Goal: Information Seeking & Learning: Learn about a topic

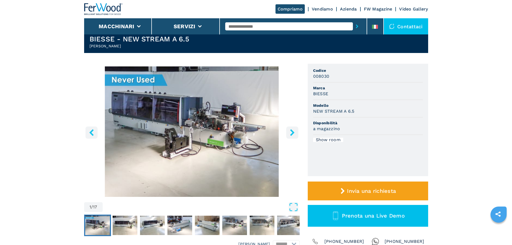
scroll to position [27, 0]
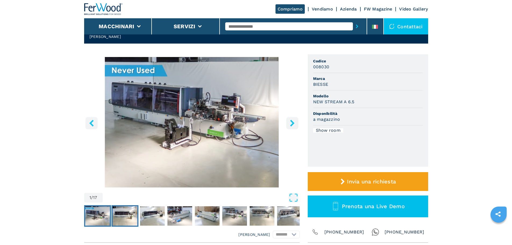
click at [128, 212] on img "Go to Slide 2" at bounding box center [125, 215] width 25 height 19
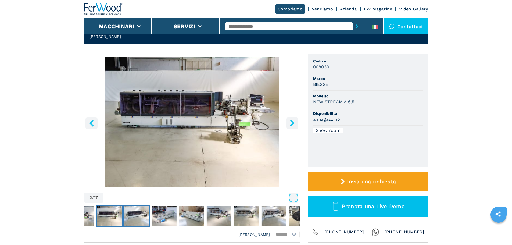
click at [137, 214] on img "Go to Slide 3" at bounding box center [136, 215] width 25 height 19
click at [157, 216] on img "Go to Slide 4" at bounding box center [164, 215] width 25 height 19
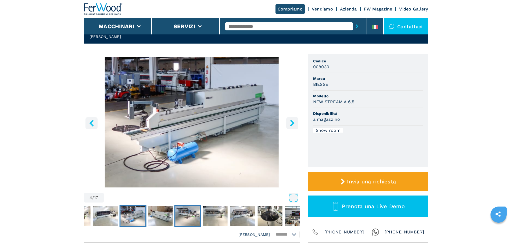
click at [177, 213] on img "Go to Slide 6" at bounding box center [187, 215] width 25 height 19
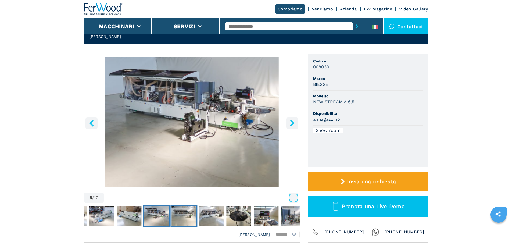
click at [190, 216] on img "Go to Slide 7" at bounding box center [183, 215] width 25 height 19
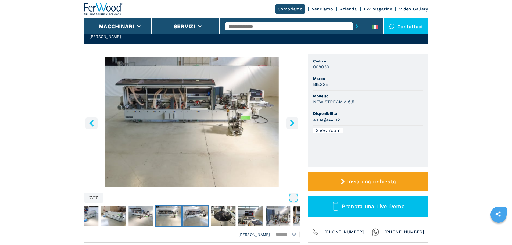
click at [200, 216] on img "Go to Slide 8" at bounding box center [195, 215] width 25 height 19
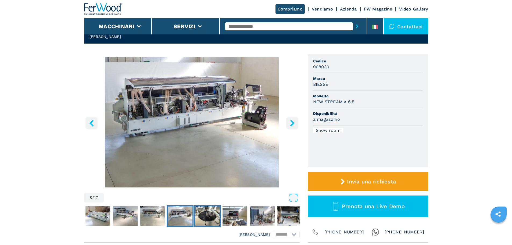
click at [210, 217] on img "Go to Slide 9" at bounding box center [207, 215] width 25 height 19
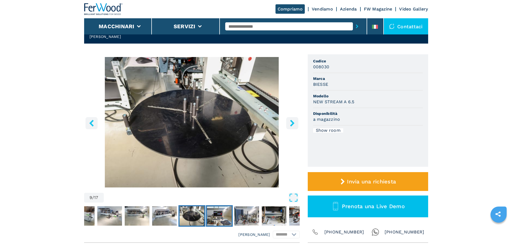
click at [219, 216] on img "Go to Slide 10" at bounding box center [219, 215] width 25 height 19
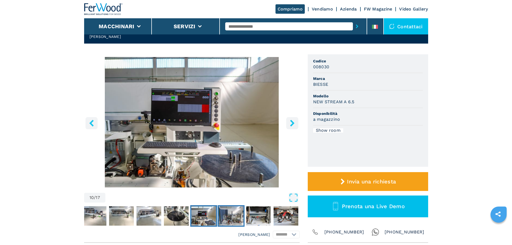
click at [227, 216] on img "Go to Slide 11" at bounding box center [231, 215] width 25 height 19
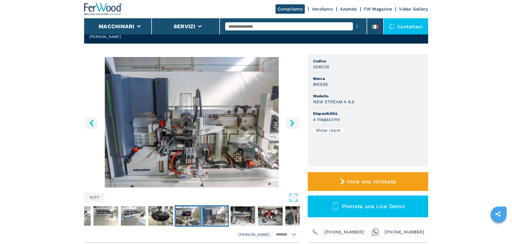
click at [186, 216] on img "Go to Slide 10" at bounding box center [188, 215] width 25 height 19
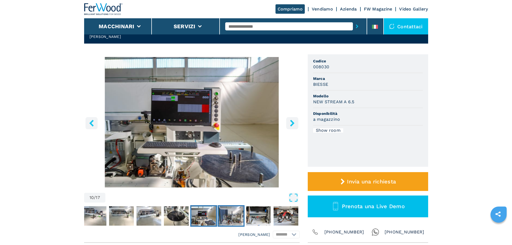
click at [235, 216] on img "Go to Slide 11" at bounding box center [231, 215] width 25 height 19
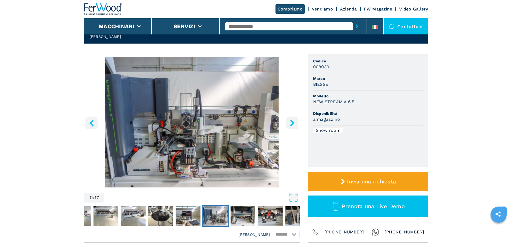
click at [286, 196] on button "Open Fullscreen" at bounding box center [202, 198] width 193 height 10
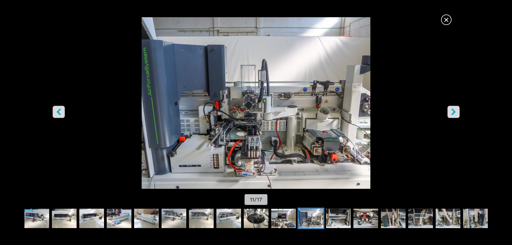
click at [452, 109] on icon "right-button" at bounding box center [453, 111] width 7 height 7
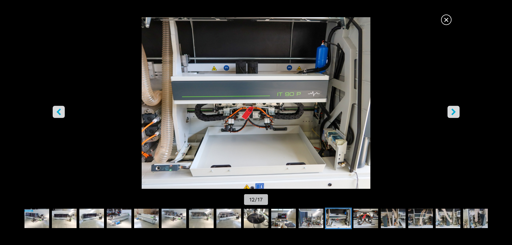
click at [452, 109] on icon "right-button" at bounding box center [453, 111] width 7 height 7
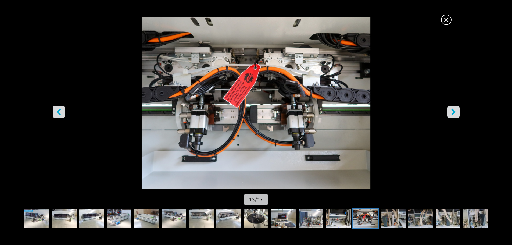
click at [452, 109] on icon "right-button" at bounding box center [453, 111] width 7 height 7
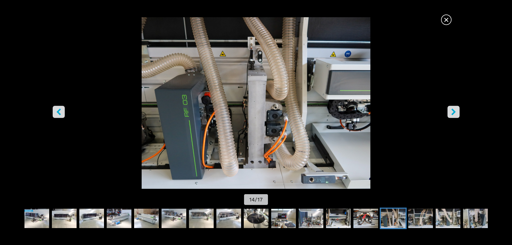
click at [452, 109] on icon "right-button" at bounding box center [453, 111] width 7 height 7
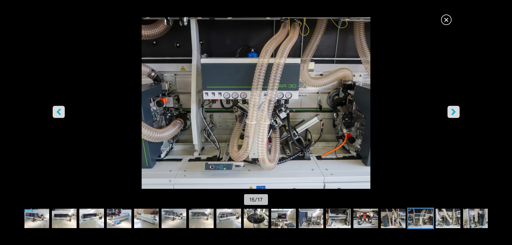
drag, startPoint x: 452, startPoint y: 109, endPoint x: 104, endPoint y: 95, distance: 347.8
click at [233, 105] on div "× 15 / 17" at bounding box center [256, 111] width 512 height 189
click at [63, 113] on button "left-button" at bounding box center [59, 112] width 12 height 12
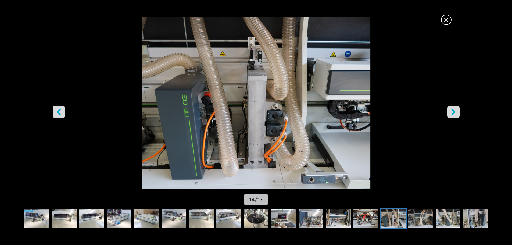
click at [450, 110] on icon "right-button" at bounding box center [453, 111] width 7 height 7
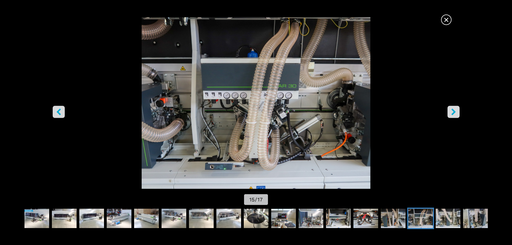
drag, startPoint x: 450, startPoint y: 110, endPoint x: 449, endPoint y: 107, distance: 3.4
click at [449, 107] on button "right-button" at bounding box center [453, 112] width 12 height 12
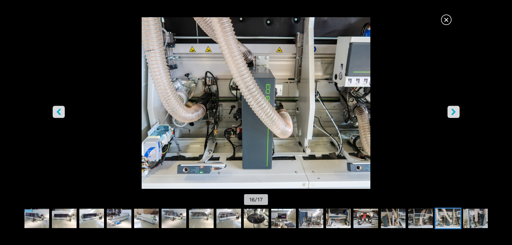
click at [451, 18] on span "×" at bounding box center [446, 18] width 9 height 9
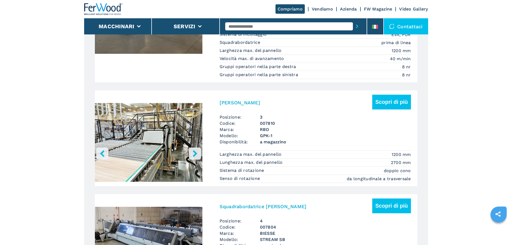
scroll to position [779, 0]
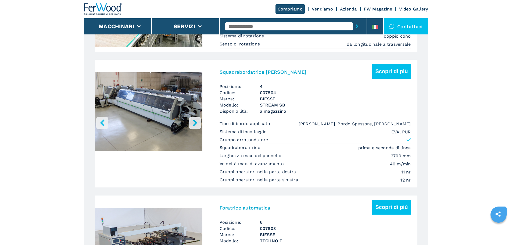
click at [100, 129] on button "left-button" at bounding box center [102, 123] width 12 height 12
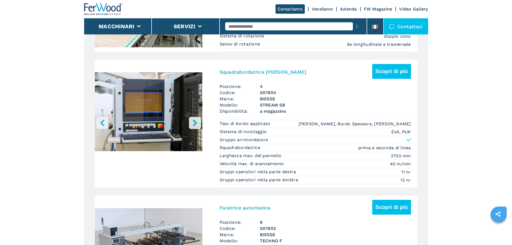
click at [191, 129] on button "right-button" at bounding box center [195, 123] width 12 height 12
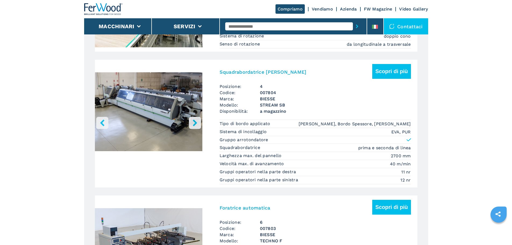
click at [191, 129] on button "right-button" at bounding box center [195, 123] width 12 height 12
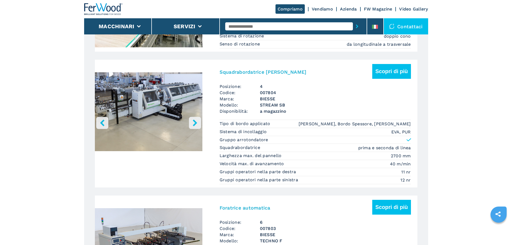
click at [191, 129] on button "right-button" at bounding box center [195, 123] width 12 height 12
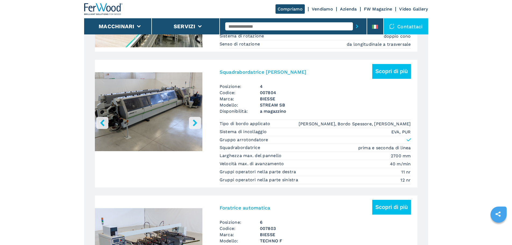
click at [191, 129] on button "right-button" at bounding box center [195, 123] width 12 height 12
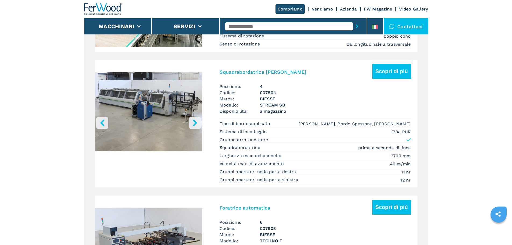
click at [191, 129] on button "right-button" at bounding box center [195, 123] width 12 height 12
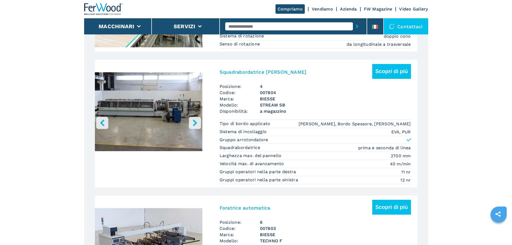
click at [191, 129] on button "right-button" at bounding box center [195, 123] width 12 height 12
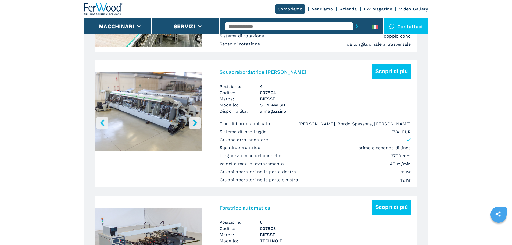
click at [235, 83] on div "Squadrabordatrice [PERSON_NAME] di più" at bounding box center [315, 73] width 191 height 19
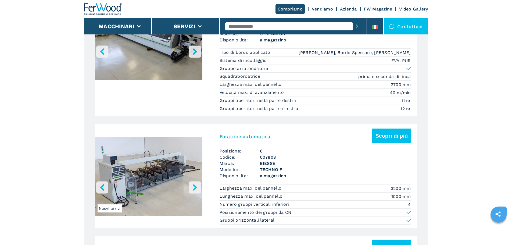
scroll to position [806, 0]
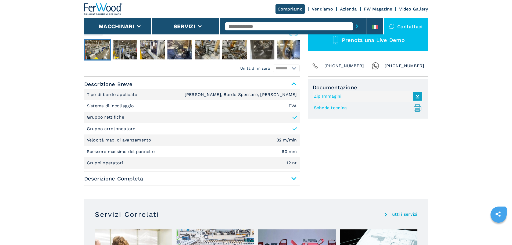
scroll to position [188, 0]
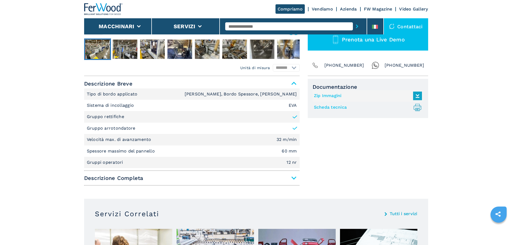
click at [235, 177] on span "Descrizione Completa" at bounding box center [192, 178] width 216 height 10
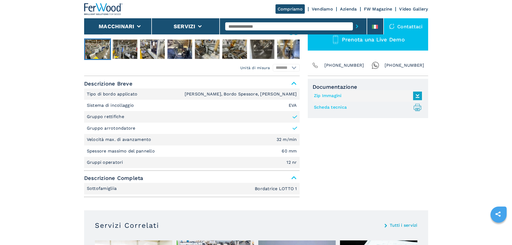
click at [235, 177] on span "Descrizione Completa" at bounding box center [192, 178] width 216 height 10
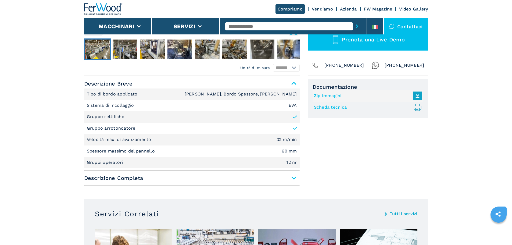
click at [235, 177] on span "Descrizione Completa" at bounding box center [192, 178] width 216 height 10
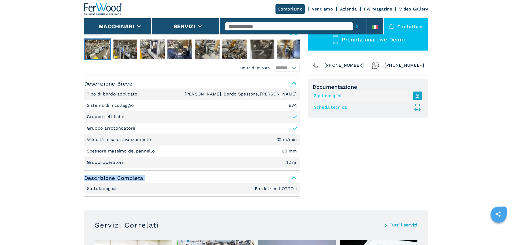
click at [235, 177] on span "Descrizione Completa" at bounding box center [192, 178] width 216 height 10
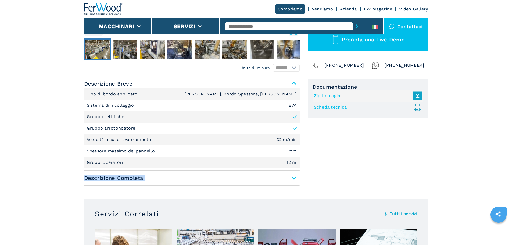
click at [235, 177] on span "Descrizione Completa" at bounding box center [192, 178] width 216 height 10
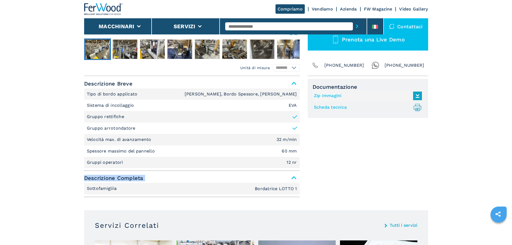
click at [235, 177] on span "Descrizione Completa" at bounding box center [192, 178] width 216 height 10
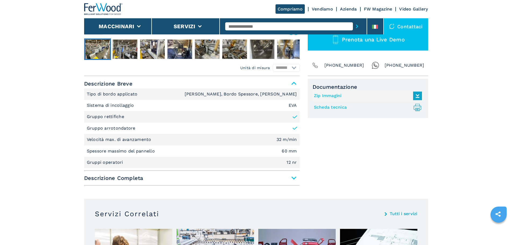
click at [368, 171] on div "Documentazione Zip Immagini Scheda tecnica .prefix__st0{stroke-linecap:round;st…" at bounding box center [368, 133] width 120 height 109
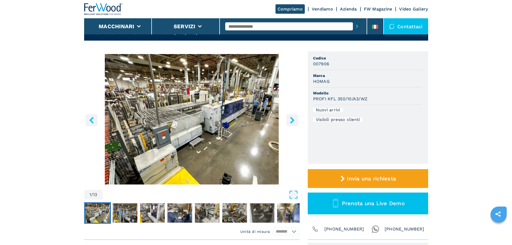
scroll to position [0, 0]
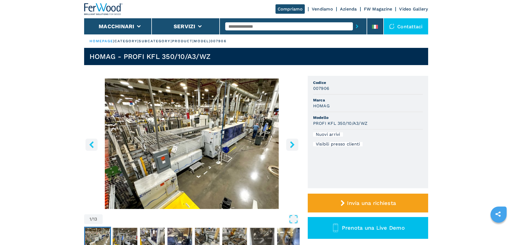
click at [273, 22] on input "text" at bounding box center [289, 26] width 128 height 8
type input "******"
click at [353, 20] on button "submit-button" at bounding box center [357, 26] width 8 height 12
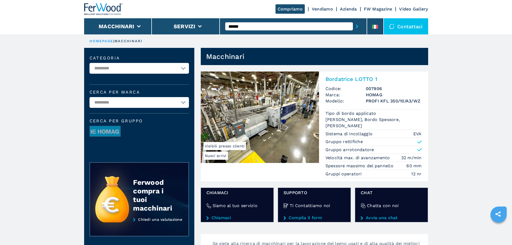
click at [274, 107] on img at bounding box center [260, 116] width 118 height 91
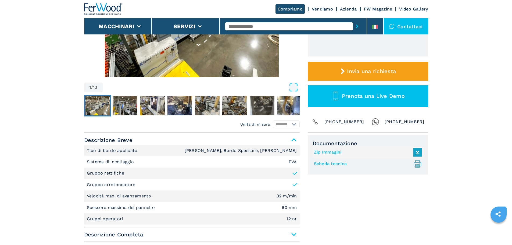
scroll to position [161, 0]
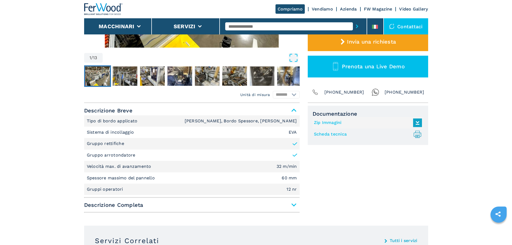
click at [164, 204] on span "Descrizione Completa" at bounding box center [192, 205] width 216 height 10
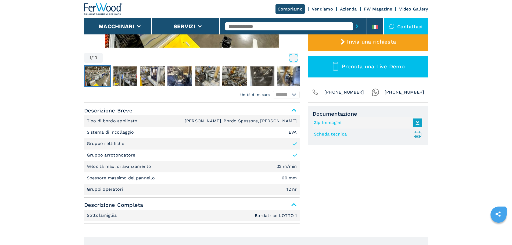
scroll to position [134, 0]
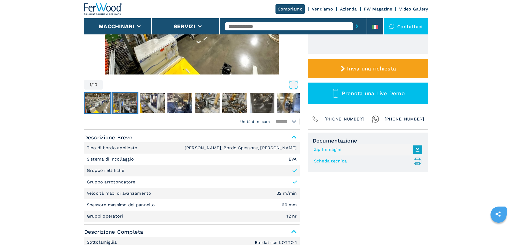
click at [130, 104] on img "Go to Slide 2" at bounding box center [125, 102] width 25 height 19
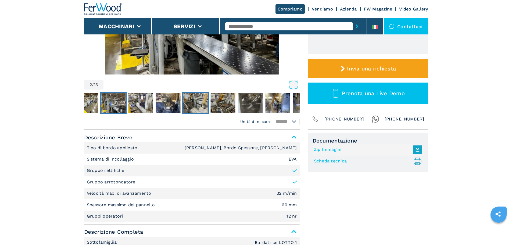
click at [200, 104] on img "Go to Slide 5" at bounding box center [195, 102] width 25 height 19
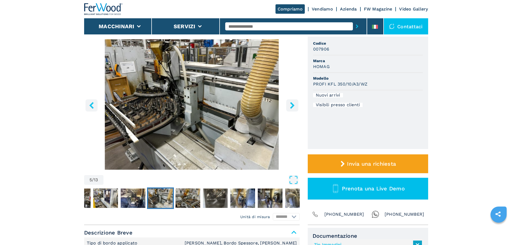
scroll to position [27, 0]
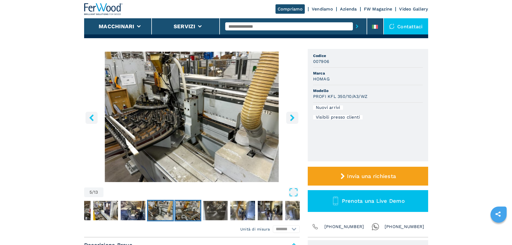
click at [184, 209] on img "Go to Slide 6" at bounding box center [188, 210] width 25 height 19
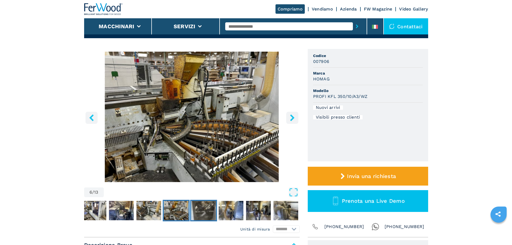
click at [205, 207] on img "Go to Slide 7" at bounding box center [203, 210] width 25 height 19
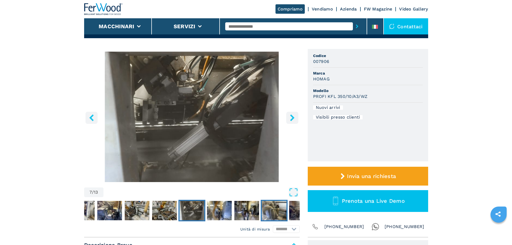
click at [273, 209] on img "Go to Slide 10" at bounding box center [274, 210] width 25 height 19
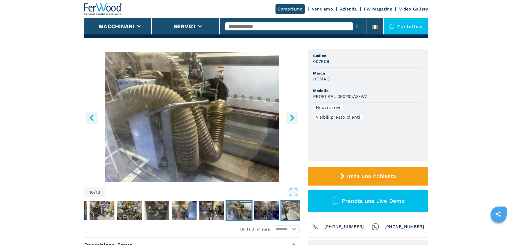
click at [288, 207] on img "Go to Slide 12" at bounding box center [293, 210] width 25 height 19
click at [297, 209] on img "Go to Slide 12" at bounding box center [293, 210] width 25 height 19
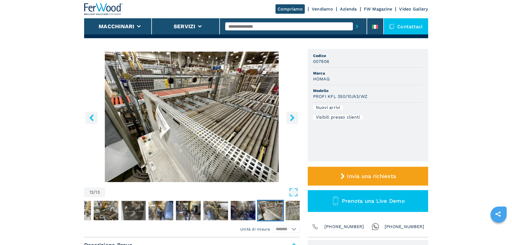
click at [278, 213] on img "Go to Slide 12" at bounding box center [270, 210] width 25 height 19
click at [290, 213] on img "Go to Slide 13" at bounding box center [297, 210] width 25 height 19
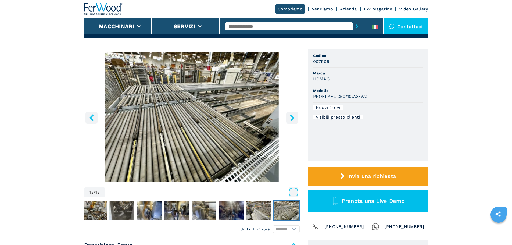
click at [293, 126] on img "Go to Slide 13" at bounding box center [192, 117] width 216 height 130
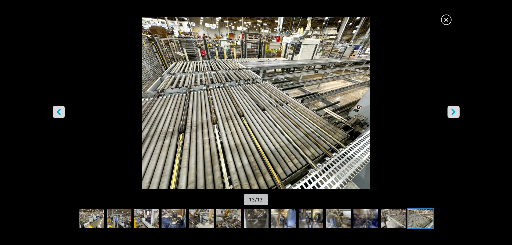
click at [443, 18] on span "×" at bounding box center [446, 18] width 9 height 9
